Goal: Find specific page/section: Find specific page/section

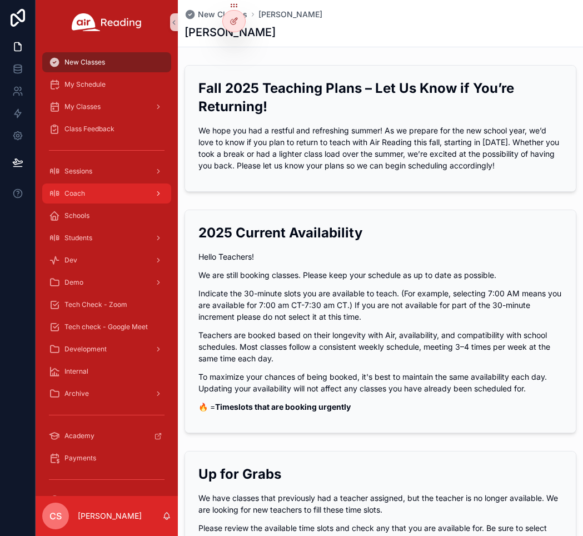
click at [116, 197] on div "Coach" at bounding box center [107, 194] width 116 height 18
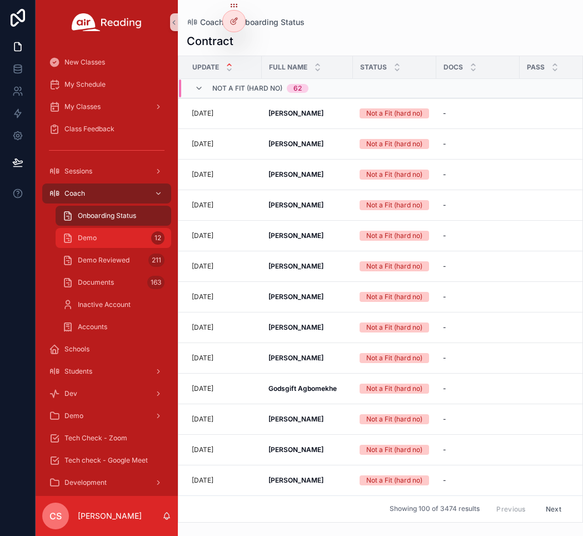
click at [113, 238] on div "Demo 12" at bounding box center [113, 238] width 102 height 18
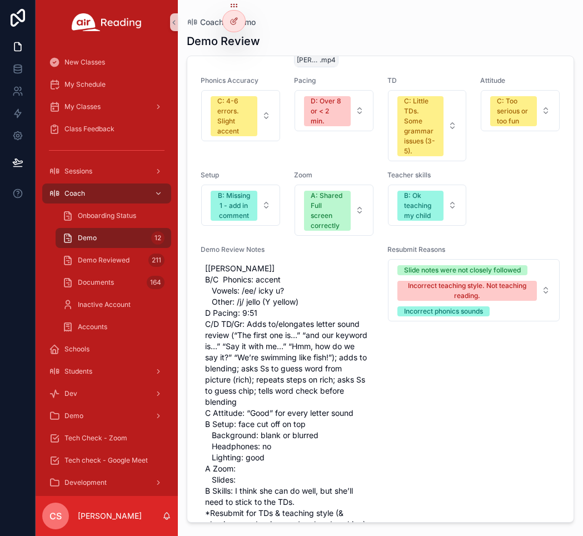
scroll to position [4134, 0]
